Goal: Communication & Community: Answer question/provide support

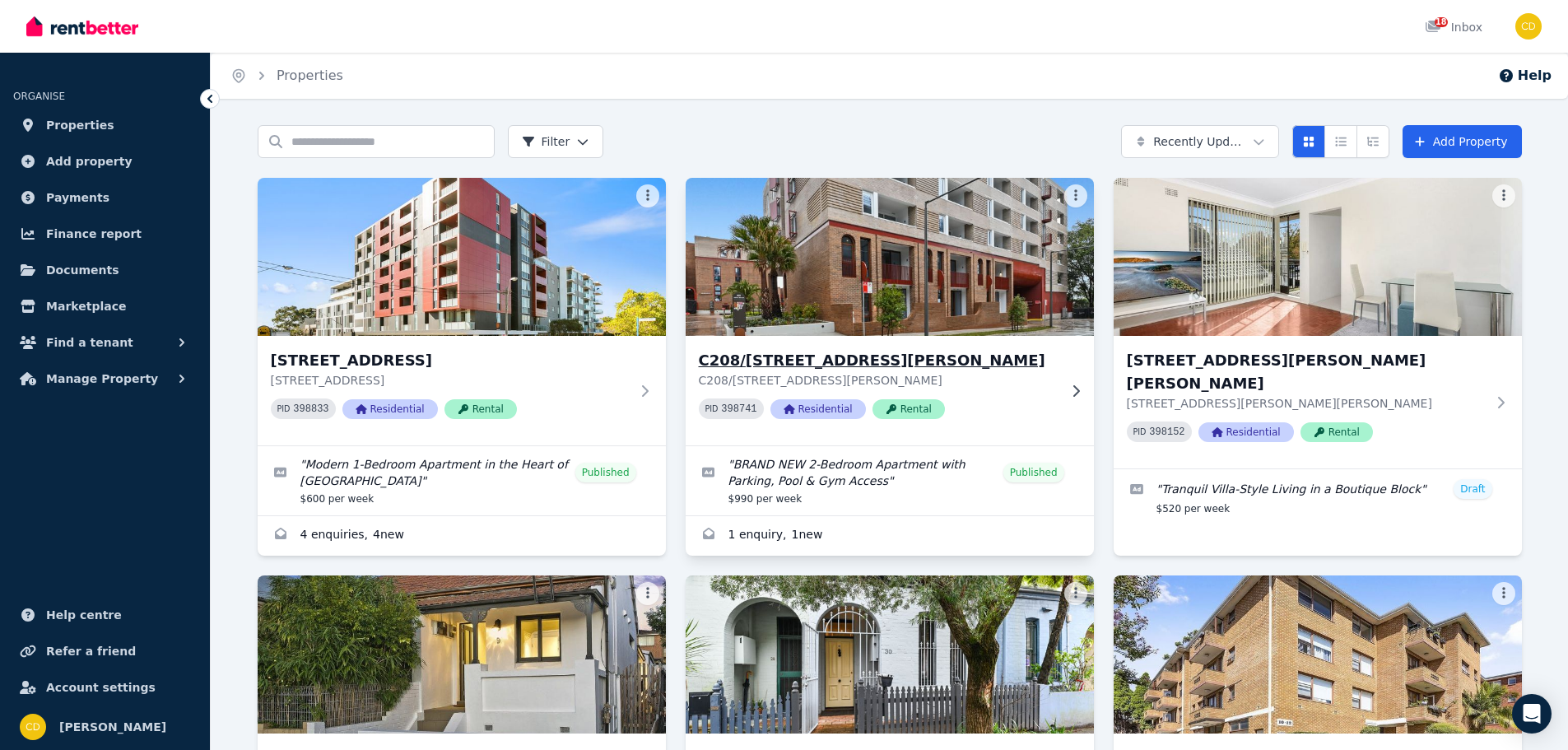
click at [1075, 384] on icon at bounding box center [1075, 390] width 16 height 13
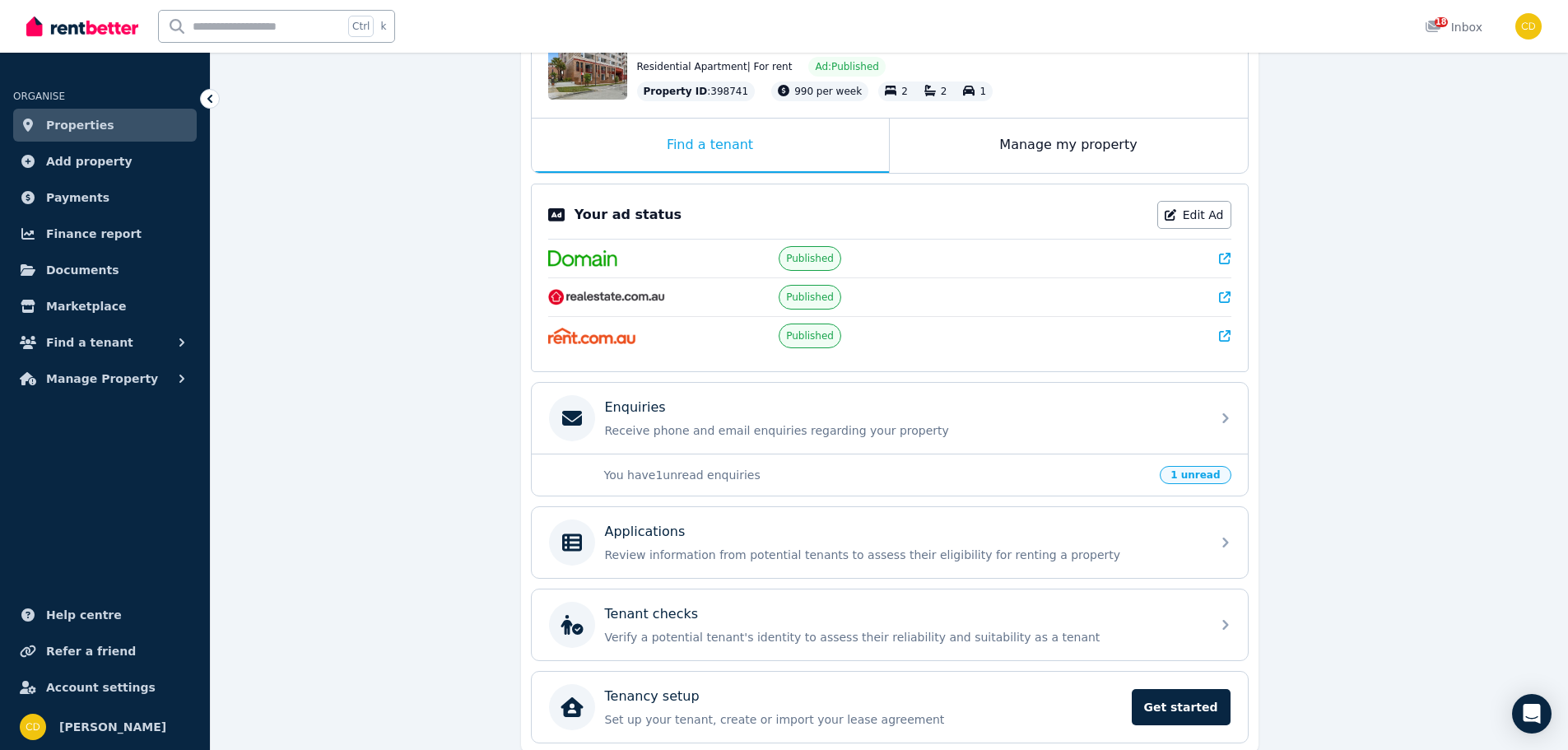
scroll to position [220, 0]
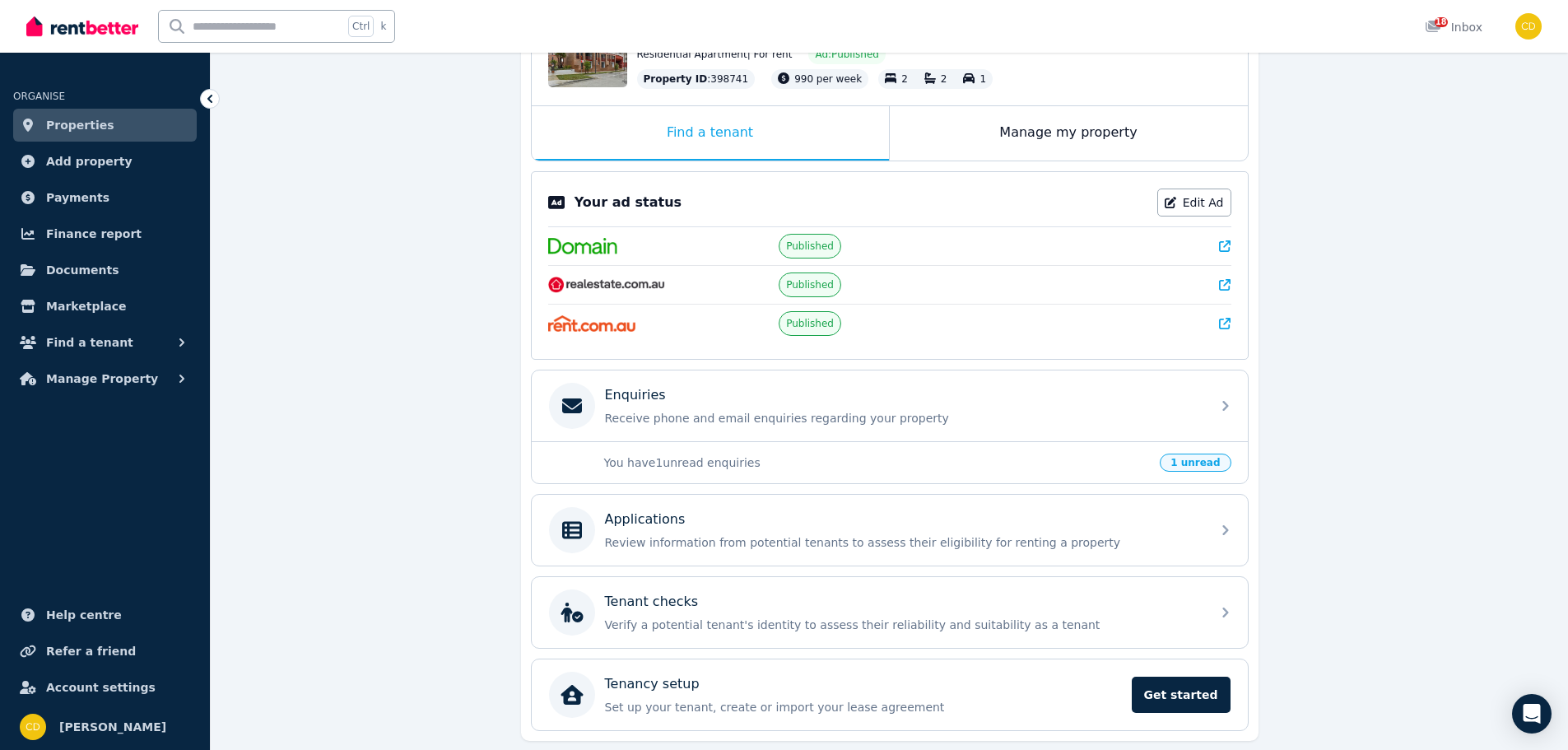
click at [729, 464] on p "You have 1 unread enquiries" at bounding box center [877, 462] width 547 height 16
click at [810, 419] on p "Receive phone and email enquiries regarding your property" at bounding box center [903, 418] width 596 height 16
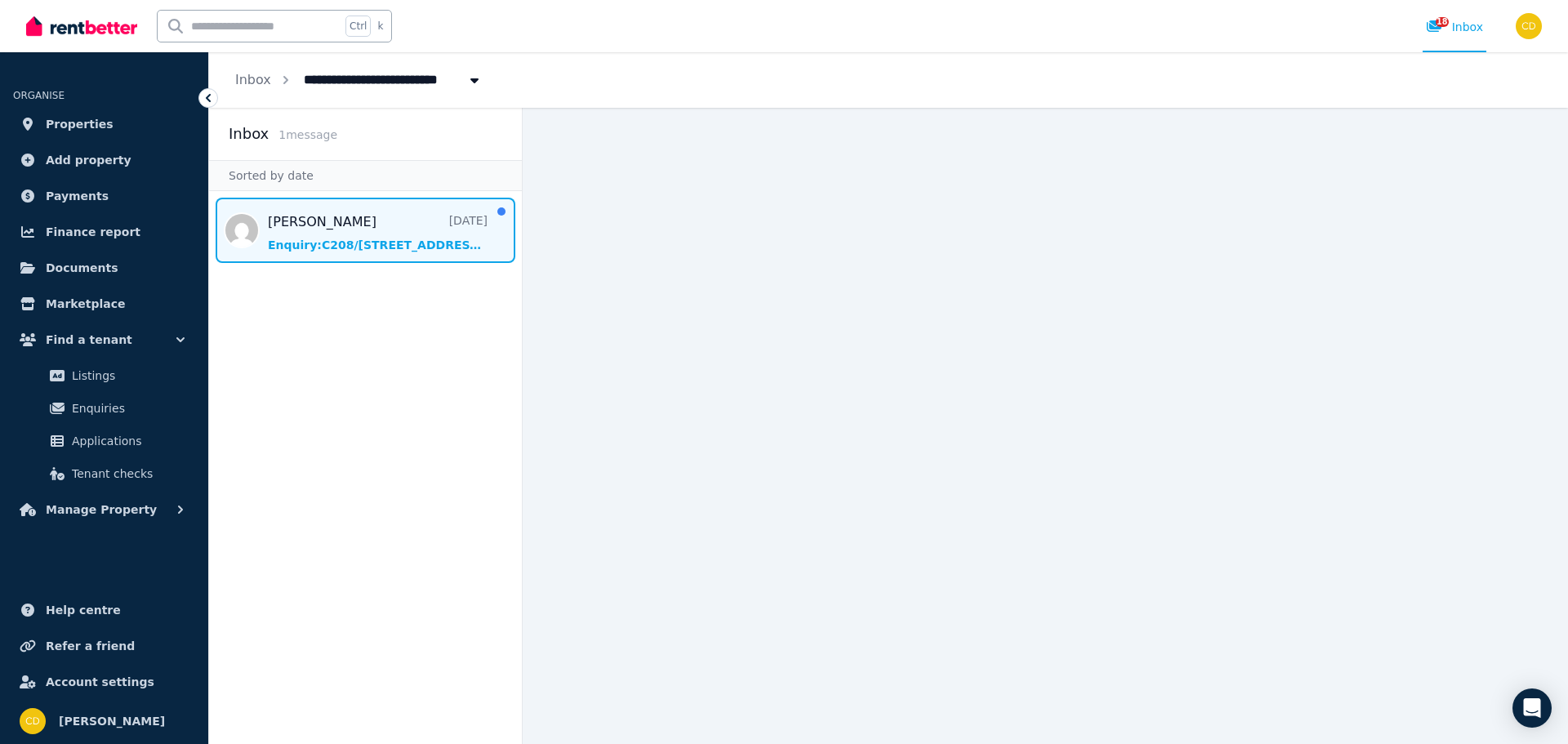
click at [405, 231] on span "Message list" at bounding box center [365, 230] width 313 height 65
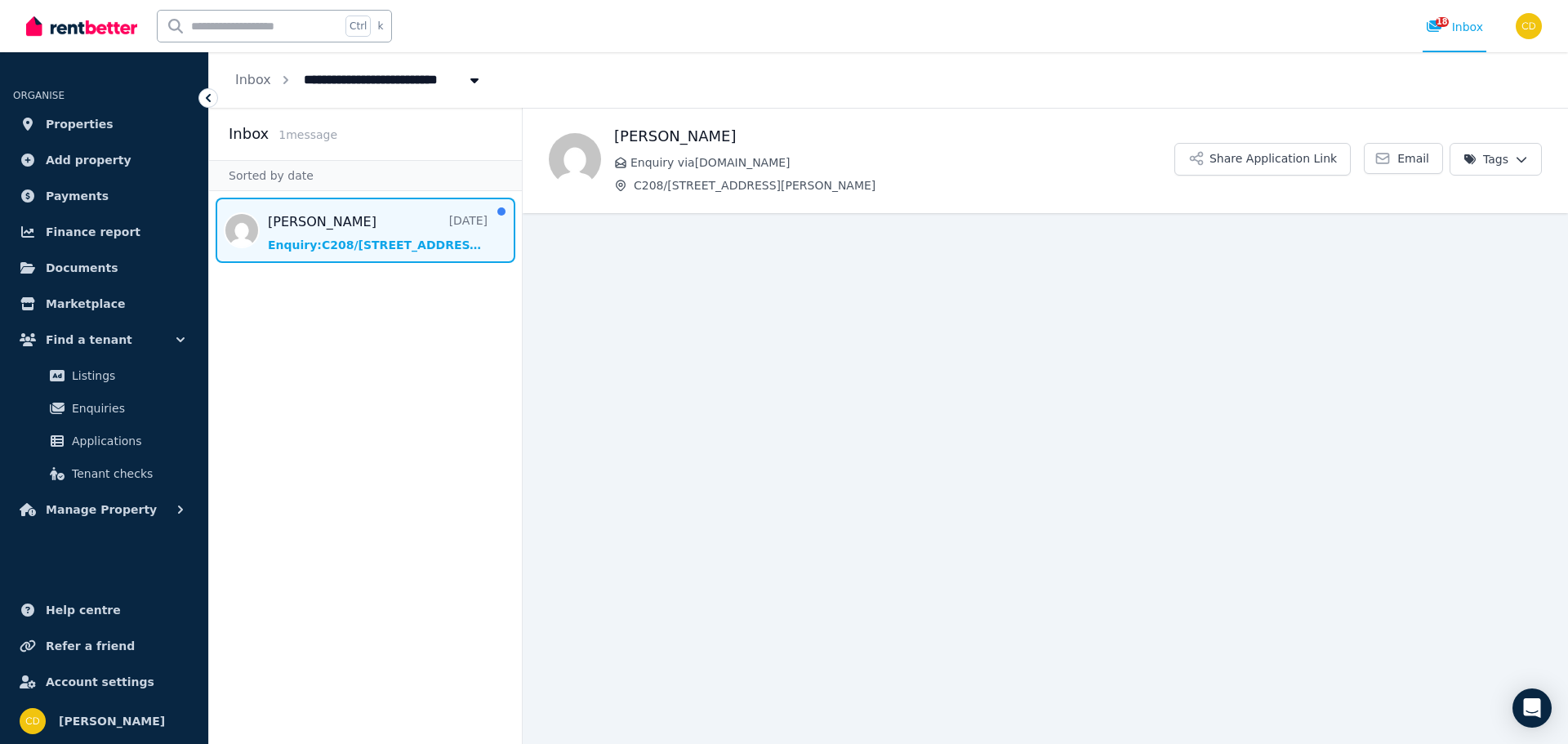
click at [357, 219] on span "Message list" at bounding box center [365, 230] width 313 height 65
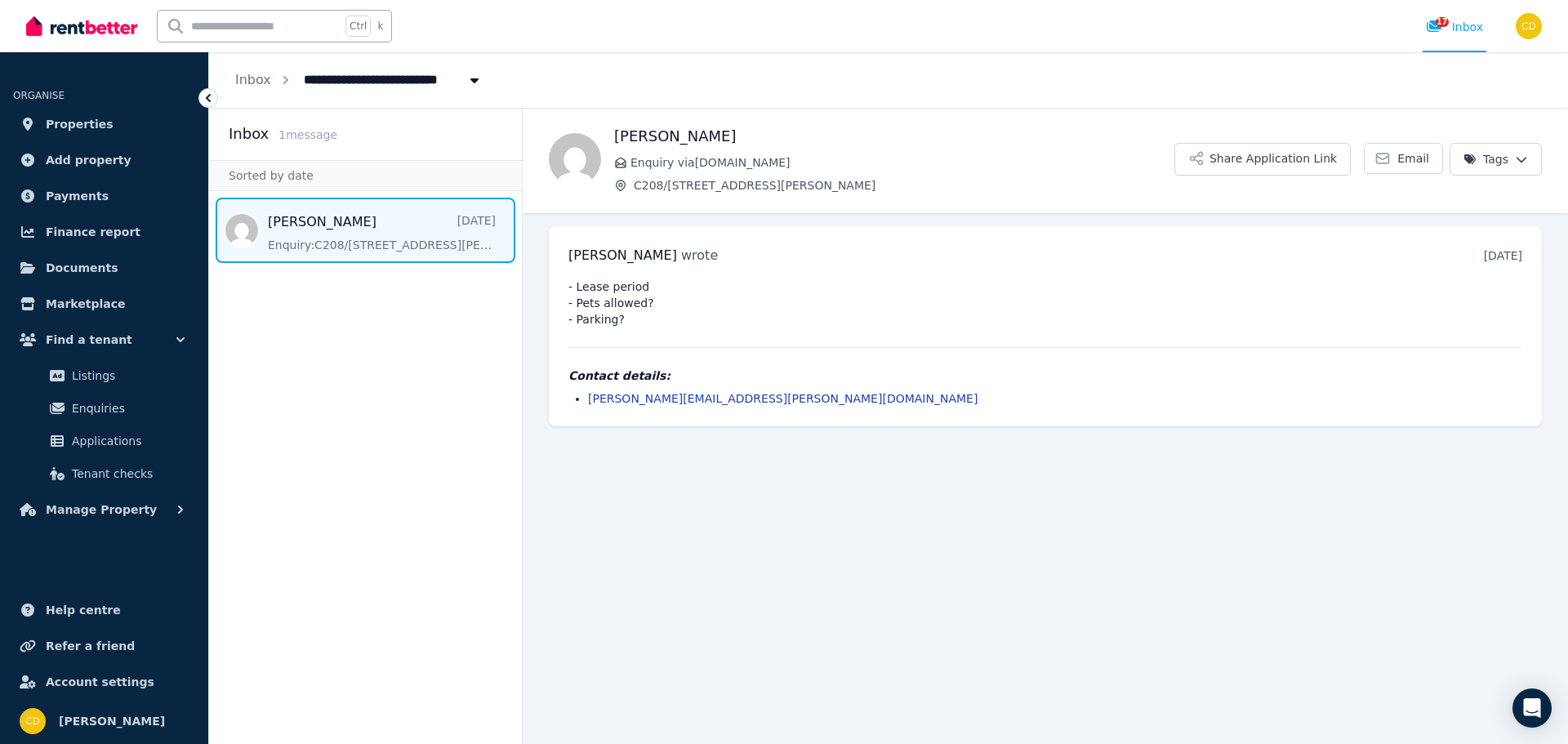
click at [401, 71] on span "C208/165 Milton St, Ashbury" at bounding box center [448, 78] width 307 height 26
type input "**********"
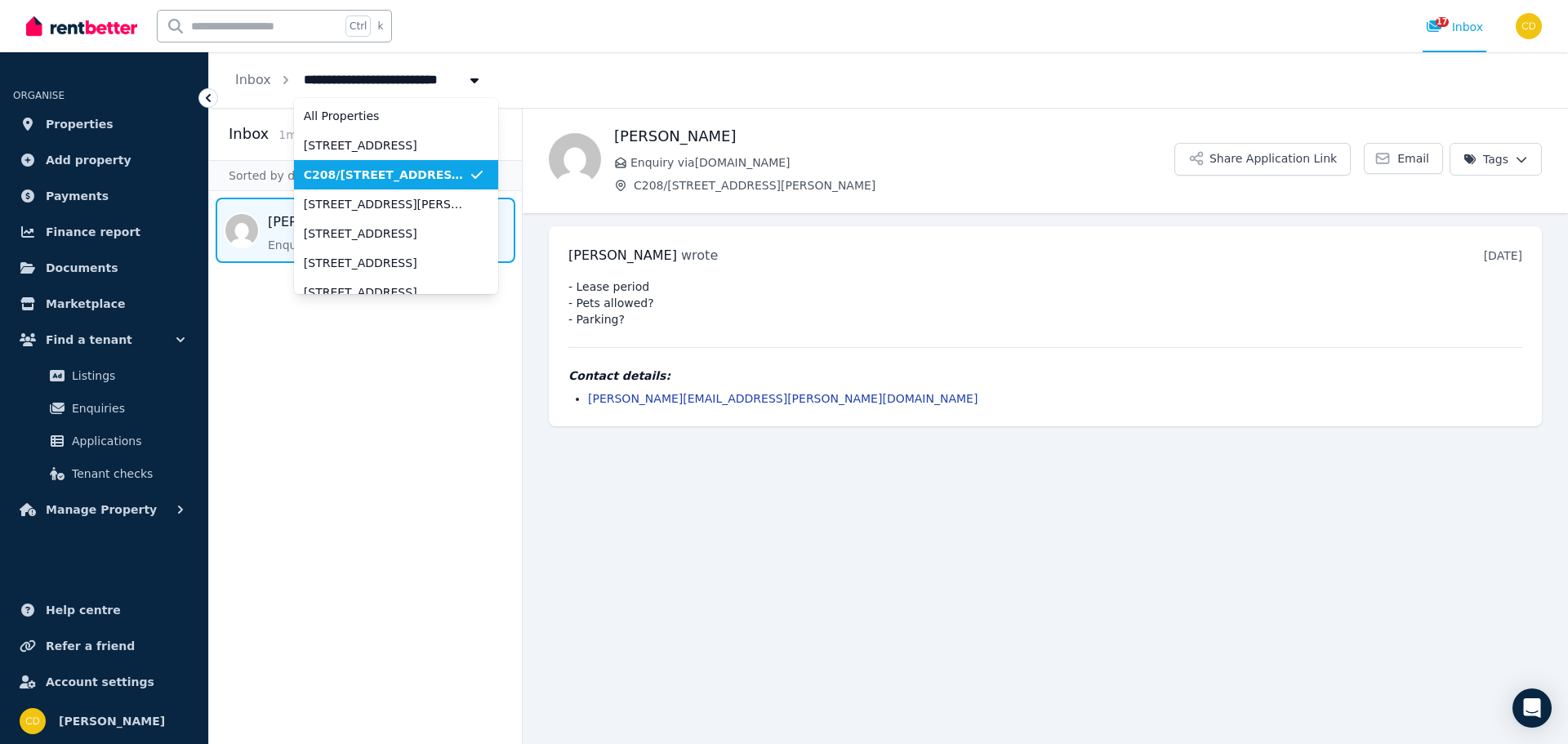
click at [371, 168] on span "C208/165 Milton St, Ashbury" at bounding box center [386, 175] width 165 height 16
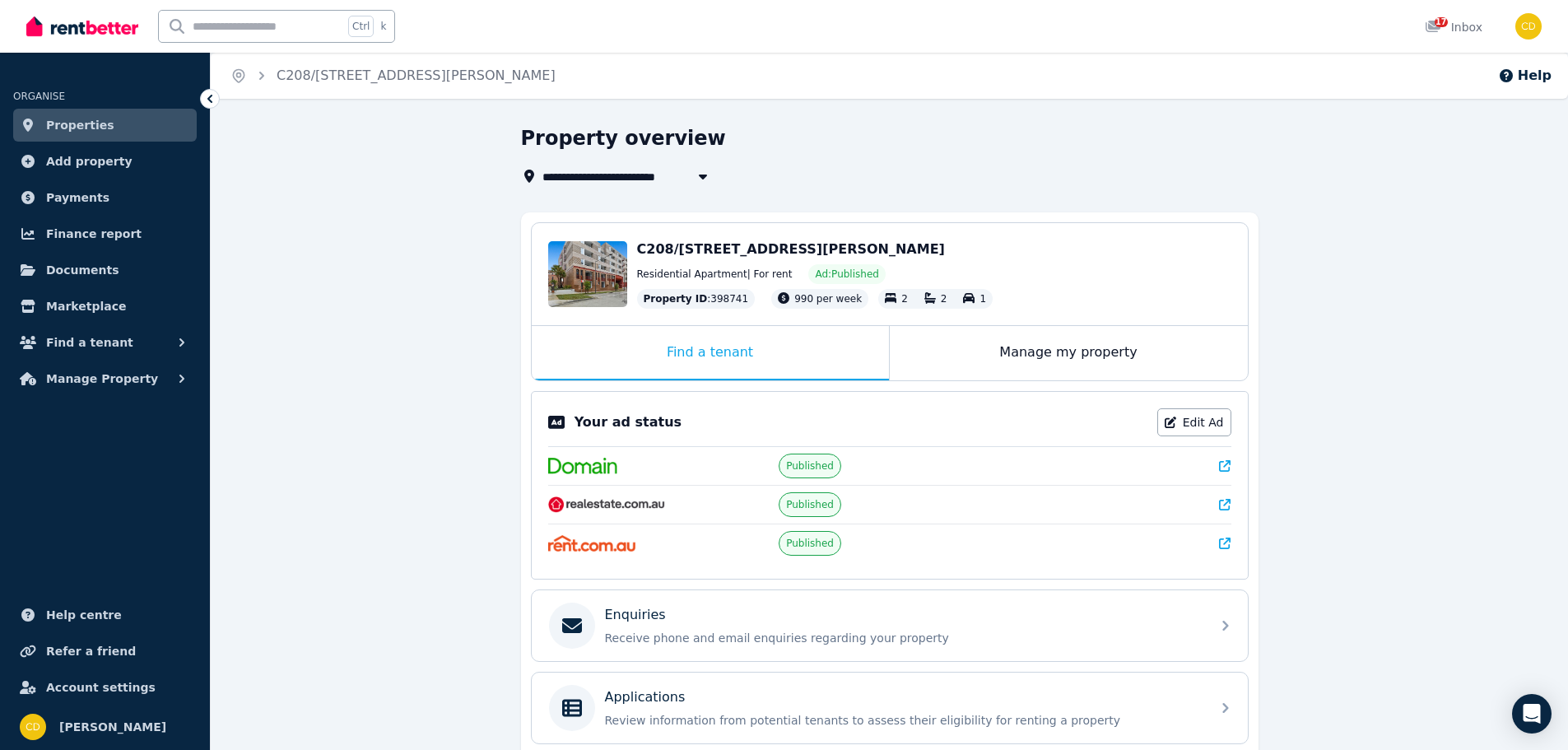
click at [1222, 505] on icon at bounding box center [1224, 504] width 11 height 11
